Goal: Transaction & Acquisition: Purchase product/service

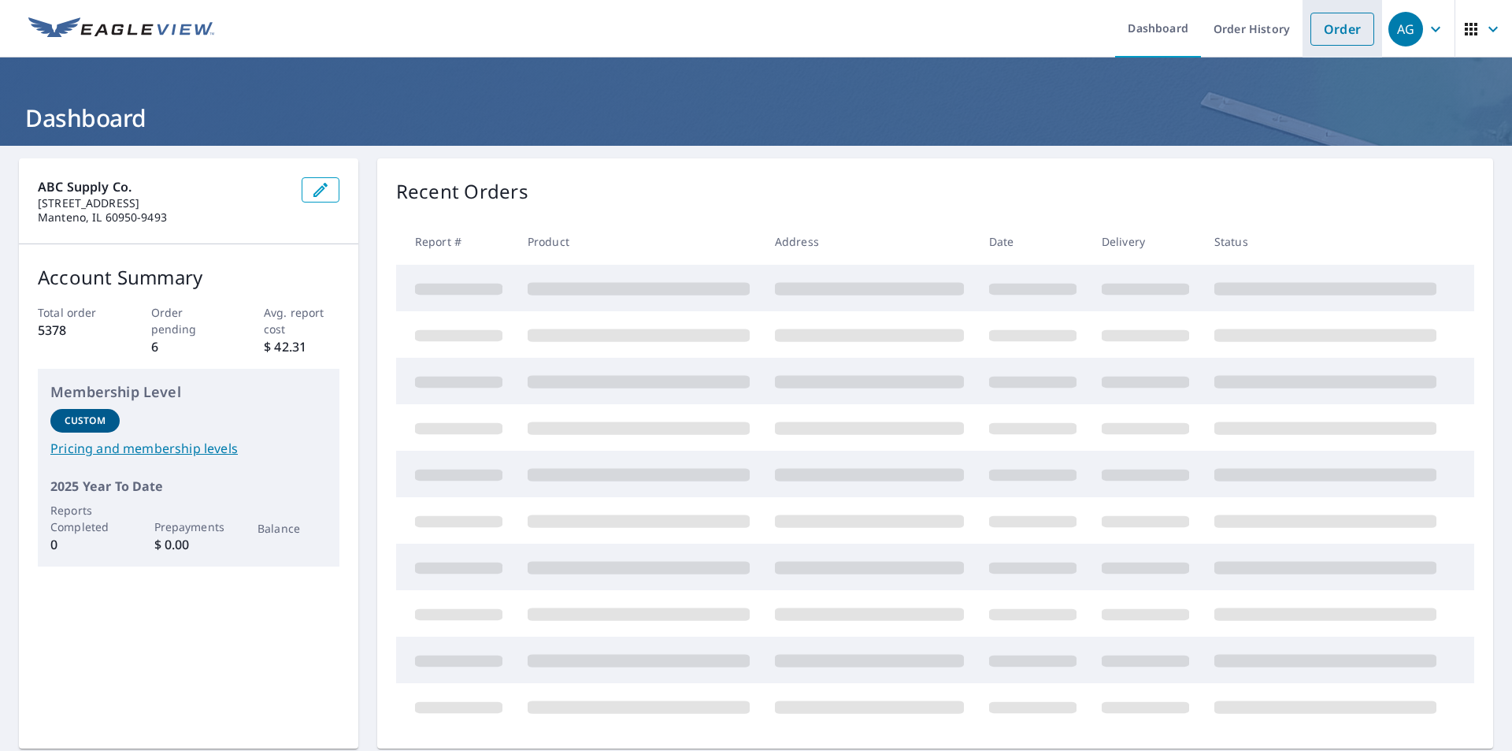
click at [1343, 31] on link "Order" at bounding box center [1343, 29] width 64 height 33
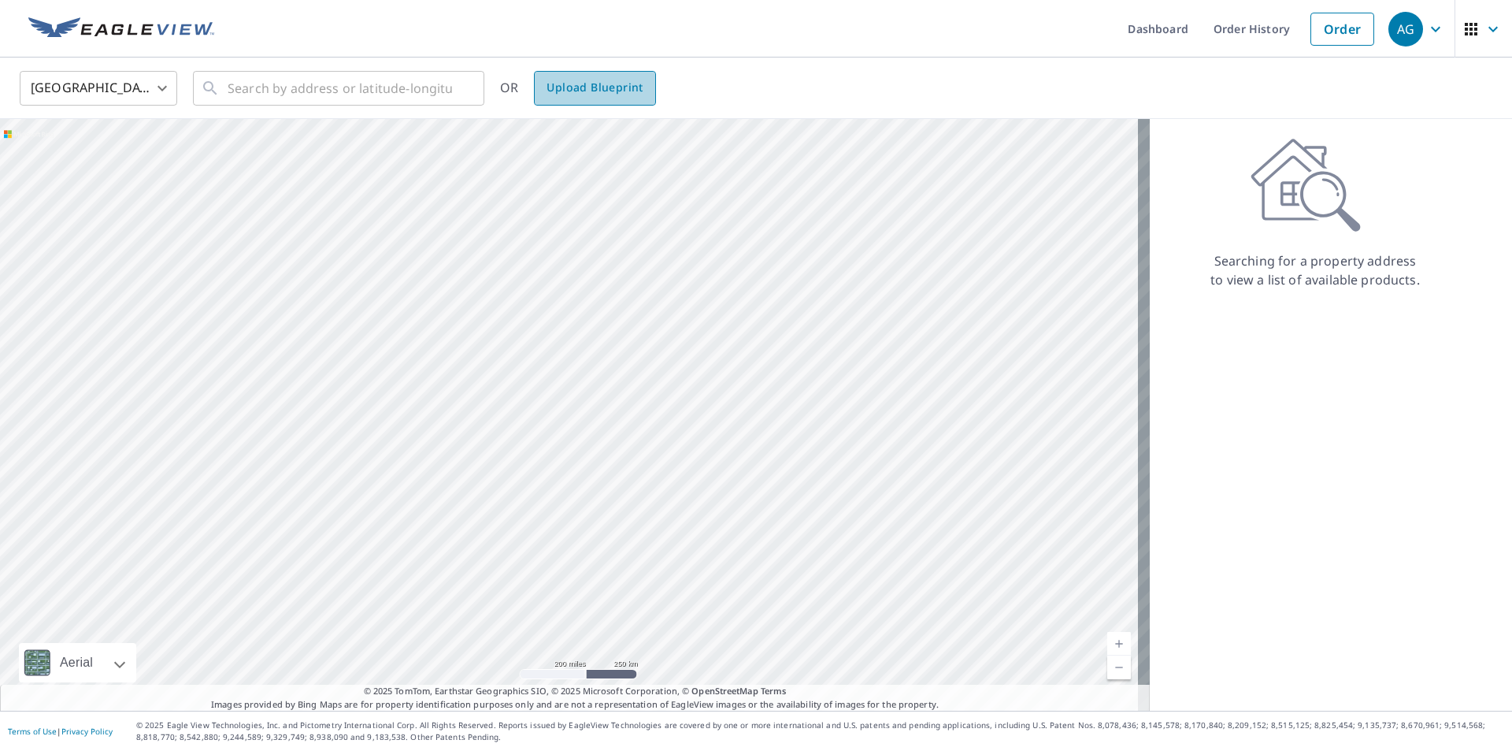
click at [596, 94] on span "Upload Blueprint" at bounding box center [595, 88] width 96 height 20
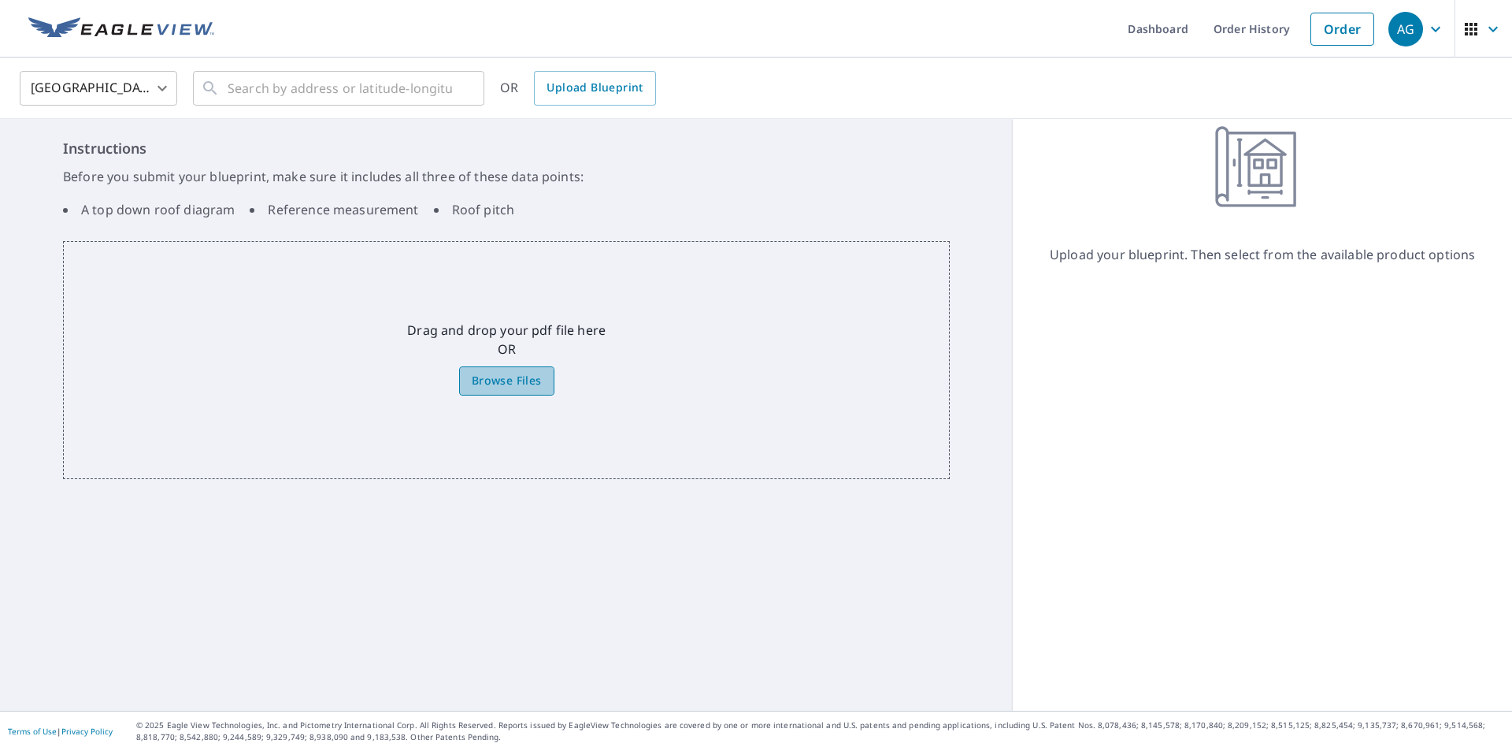
click at [484, 388] on span "Browse Files" at bounding box center [507, 381] width 70 height 20
click at [0, 0] on input "Browse Files" at bounding box center [0, 0] width 0 height 0
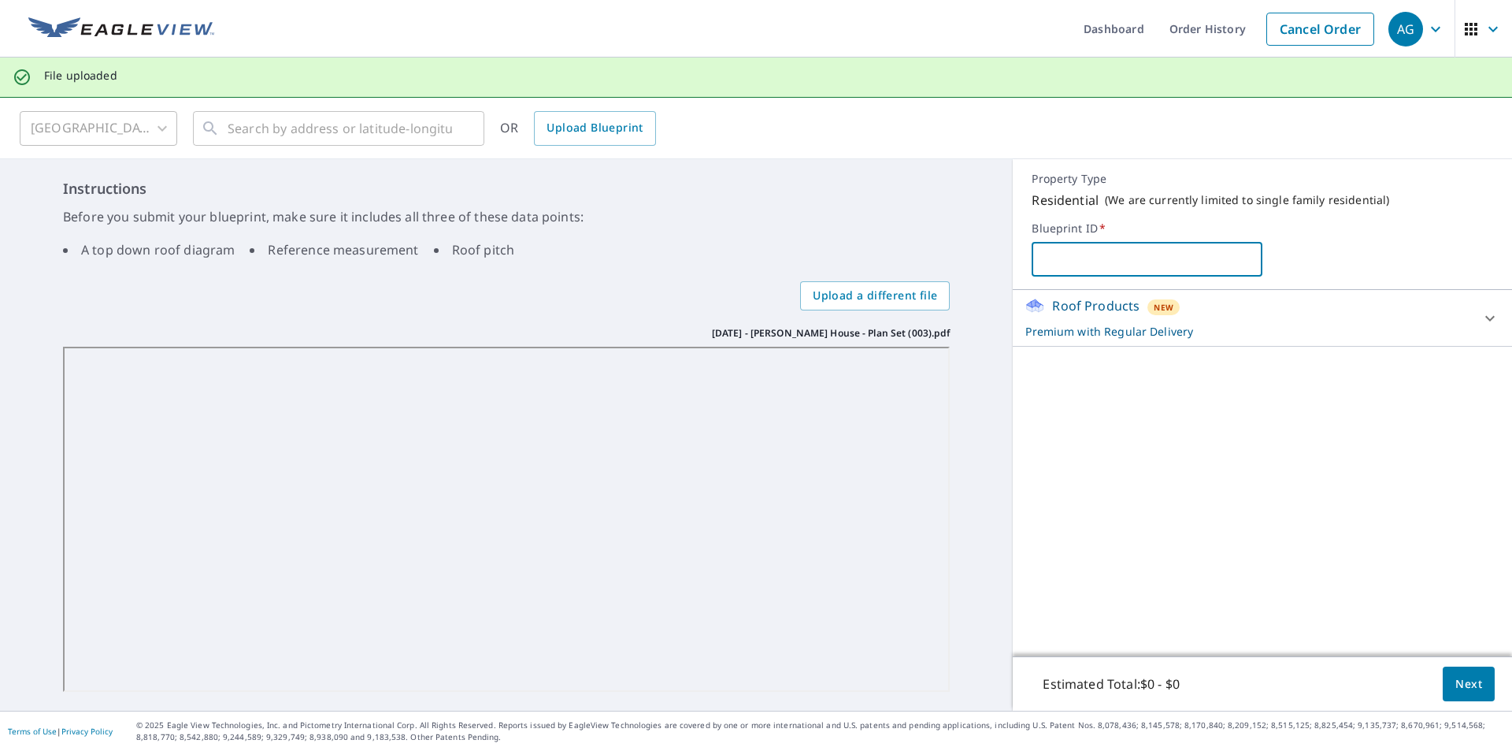
click at [1036, 262] on input "text" at bounding box center [1147, 259] width 231 height 44
type input "[GEOGRAPHIC_DATA][PERSON_NAME]"
click at [1449, 321] on div "Roof Products New Premium with Regular Delivery" at bounding box center [1249, 317] width 446 height 43
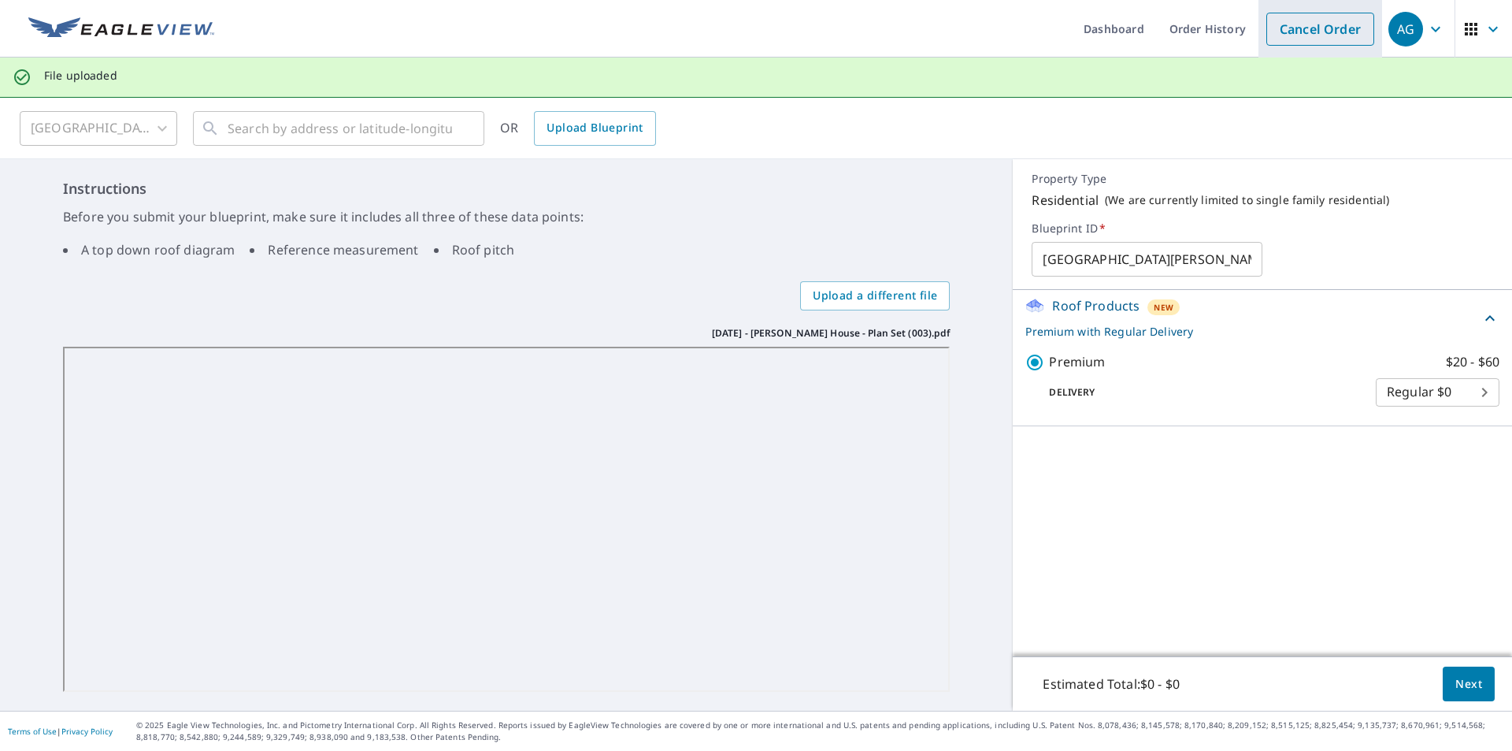
click at [1312, 35] on link "Cancel Order" at bounding box center [1321, 29] width 108 height 33
